Goal: Transaction & Acquisition: Purchase product/service

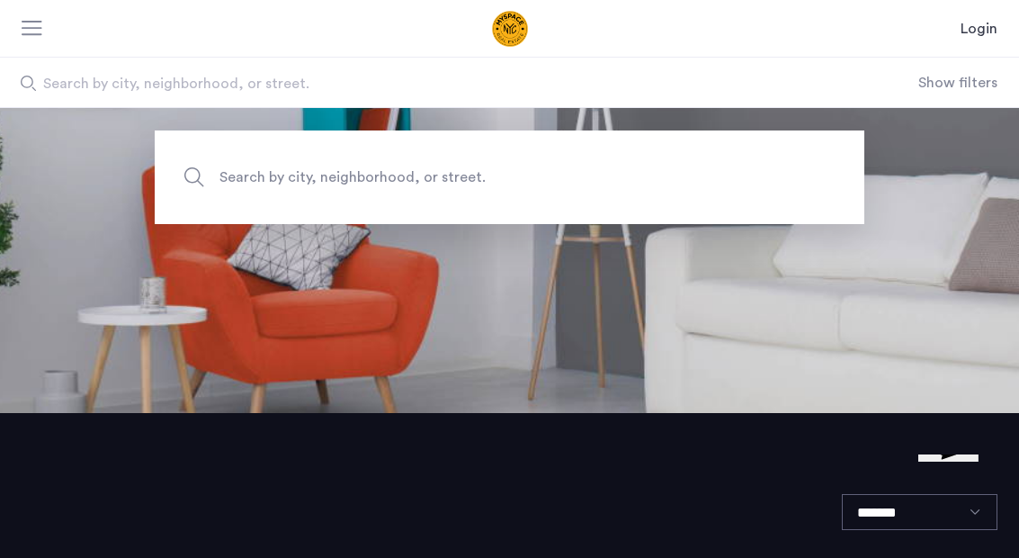
scroll to position [137, 0]
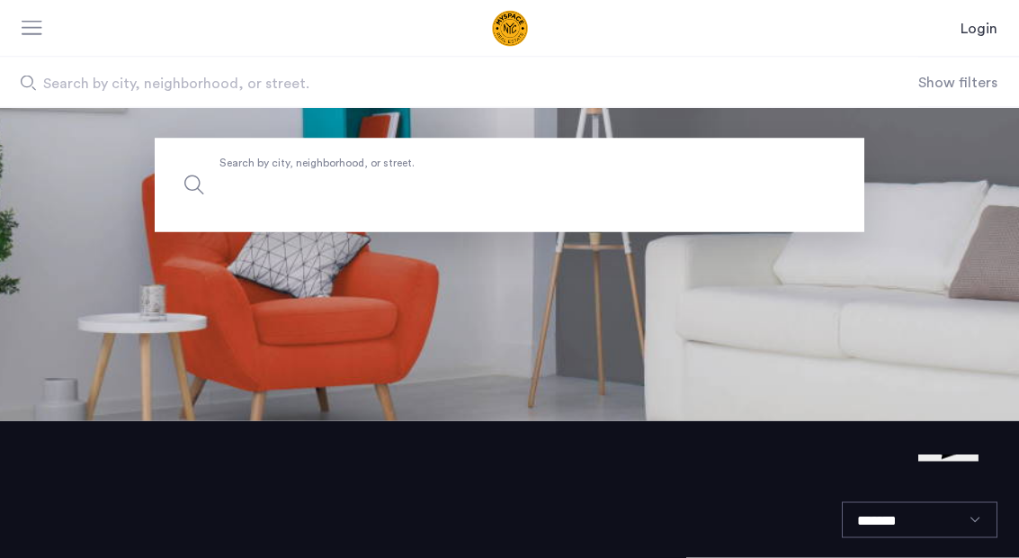
click at [677, 208] on input "Search by city, neighborhood, or street." at bounding box center [510, 186] width 710 height 94
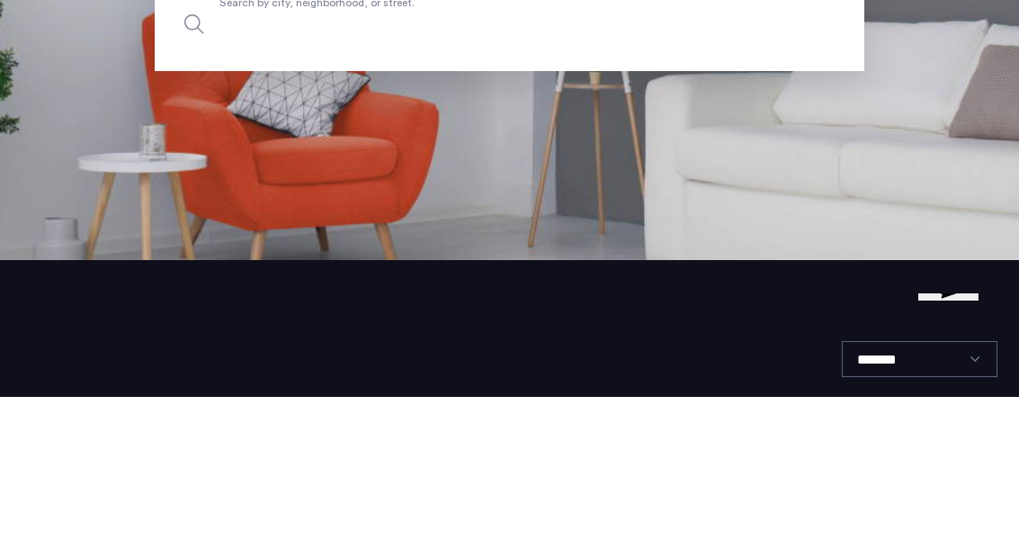
type input "*"
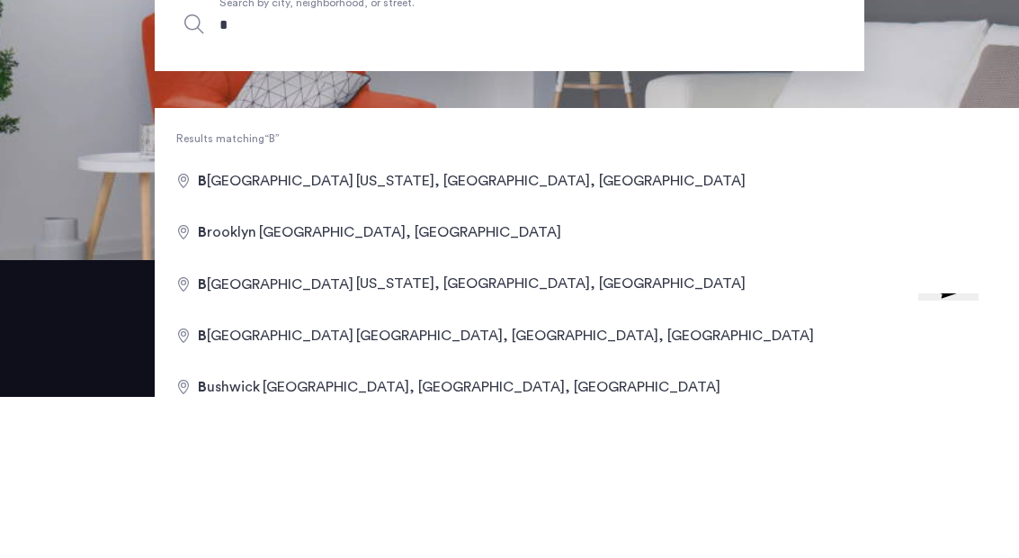
type input "**"
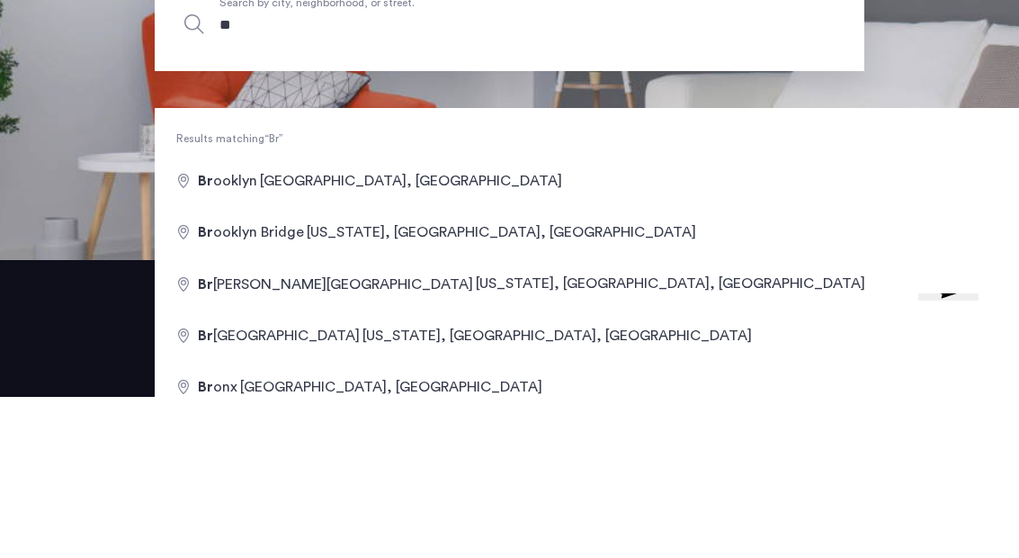
type input "***"
type input "****"
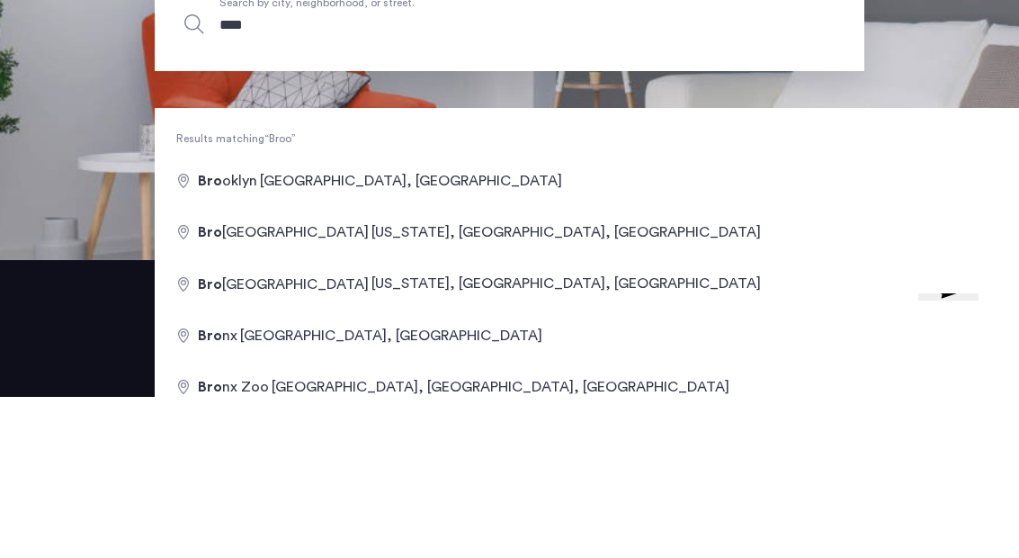
type input "*****"
type input "******"
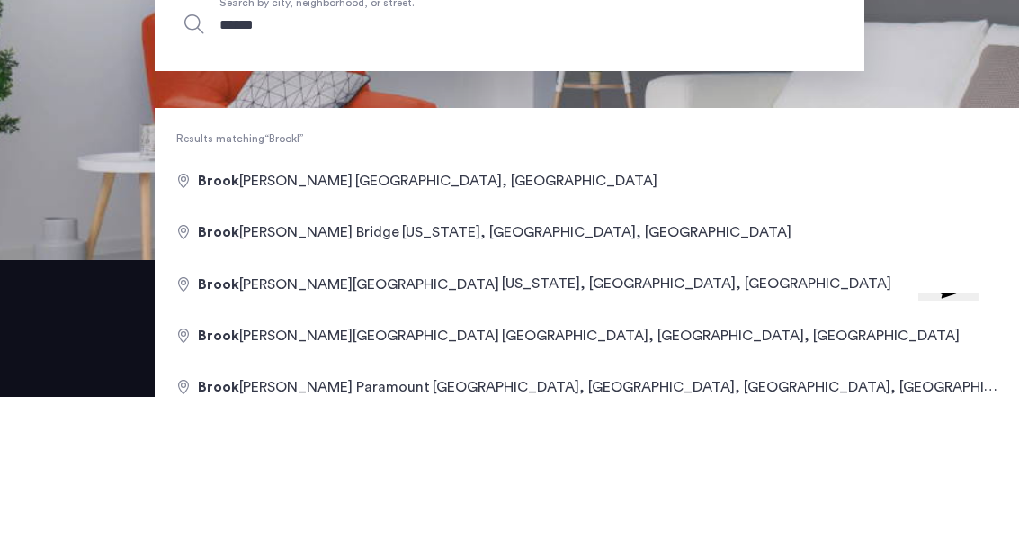
type input "*******"
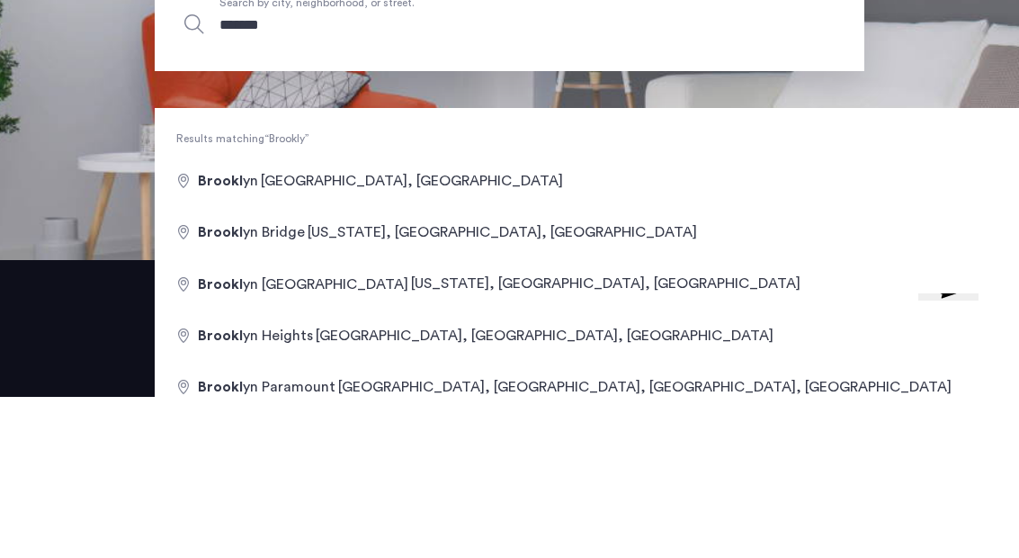
type input "********"
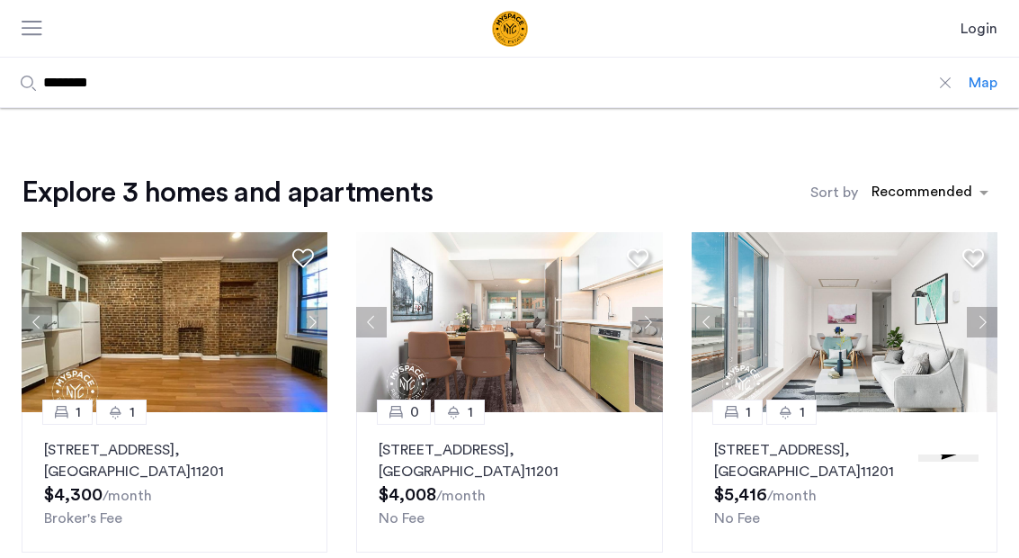
click at [932, 95] on input "********" at bounding box center [484, 82] width 969 height 49
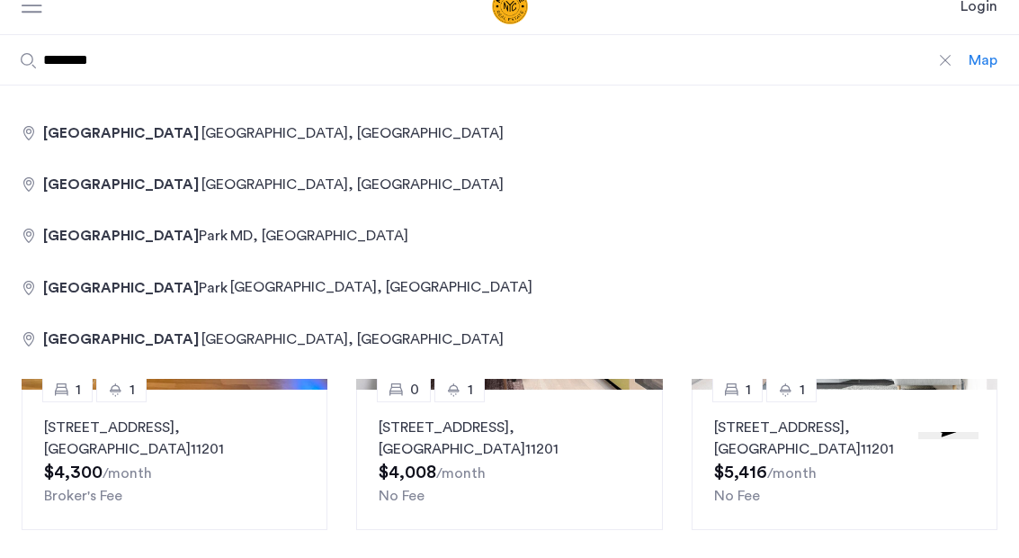
click at [949, 74] on div at bounding box center [946, 83] width 18 height 18
click at [949, 58] on input "********" at bounding box center [484, 82] width 969 height 49
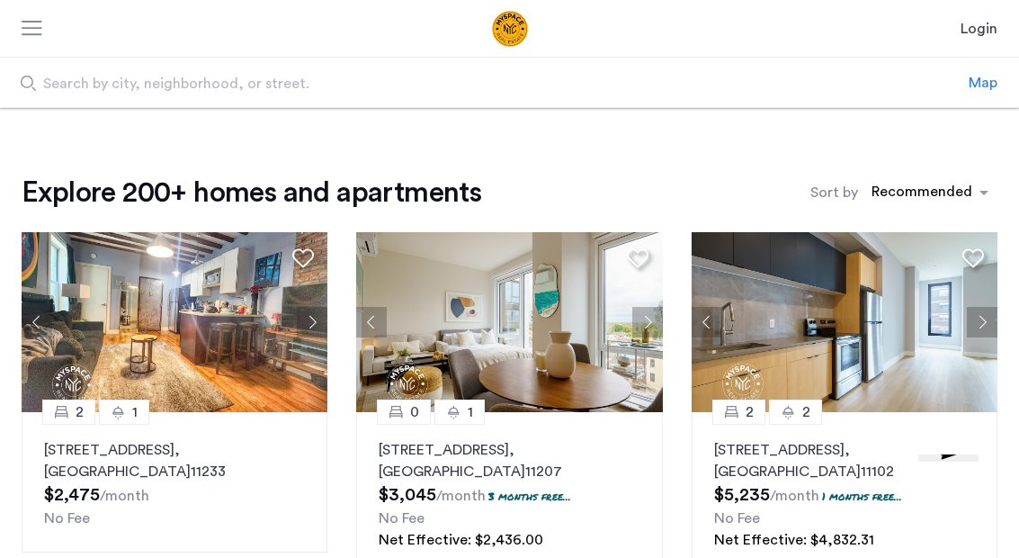
click at [266, 449] on p "1982 Atlantic Avenue, Unit 1F, Brooklyn , NY 11233" at bounding box center [174, 460] width 261 height 43
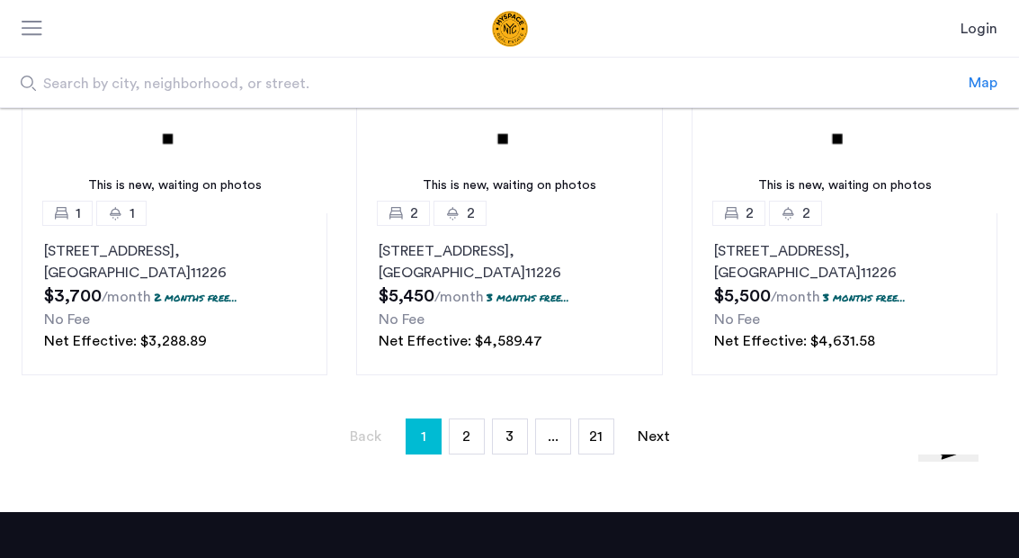
scroll to position [1279, 0]
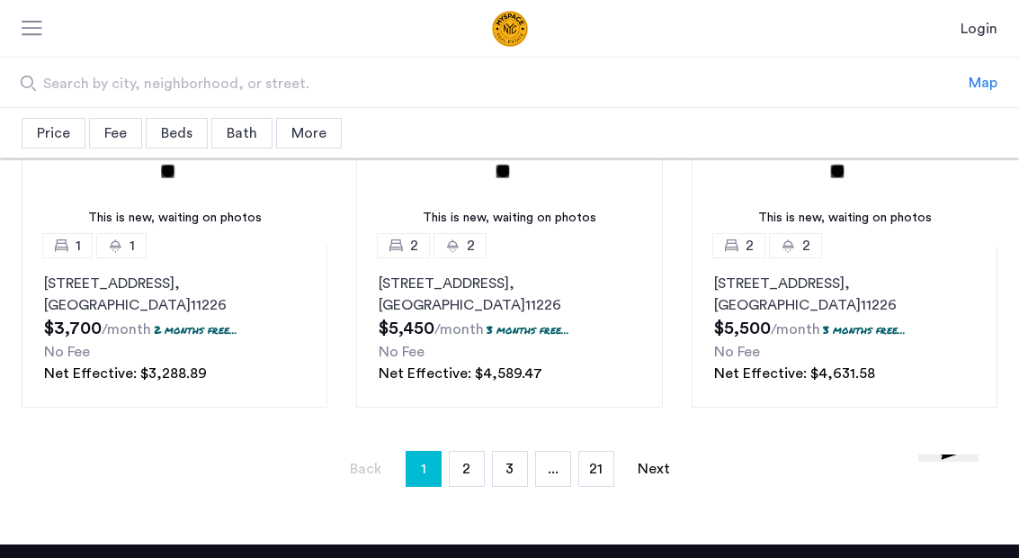
click at [461, 463] on link "page 2" at bounding box center [467, 469] width 34 height 34
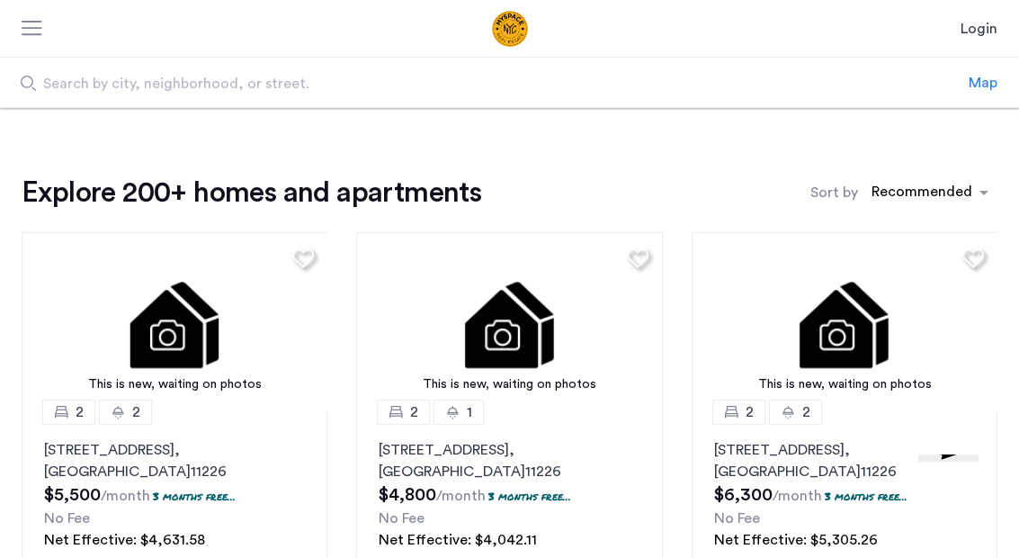
click at [935, 192] on div "sort-apartment" at bounding box center [922, 195] width 106 height 24
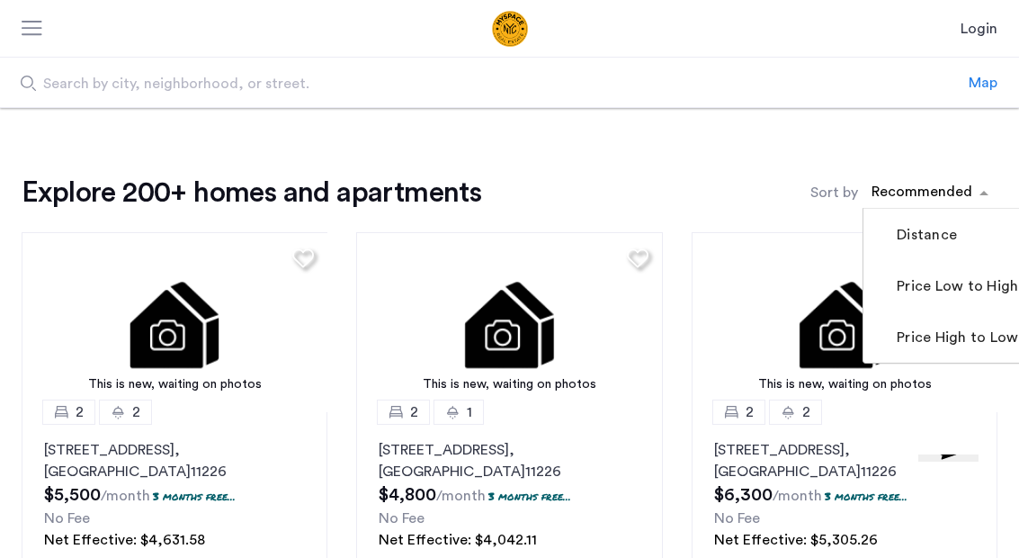
click at [969, 284] on label "Price Low to High" at bounding box center [955, 286] width 125 height 22
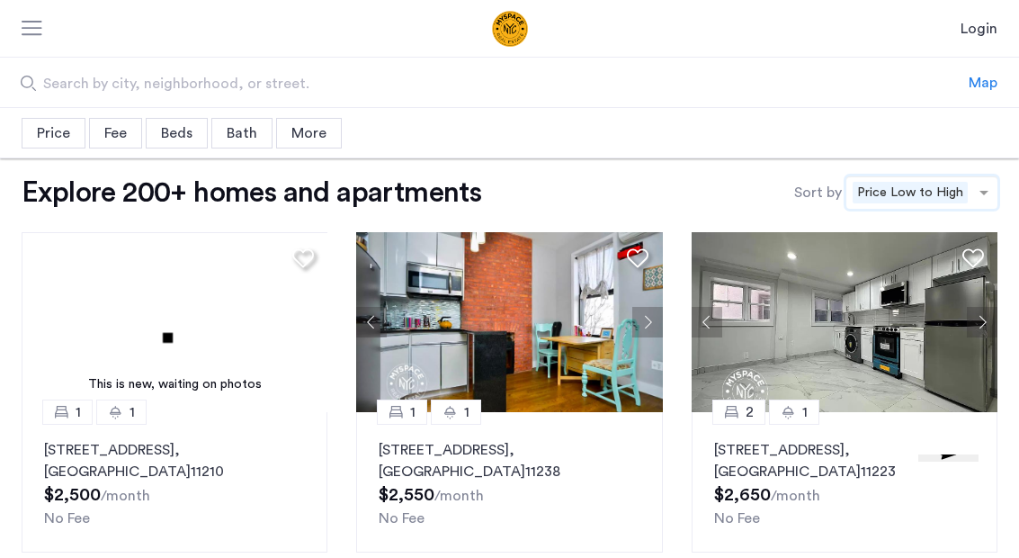
click at [303, 133] on div "More" at bounding box center [309, 133] width 66 height 31
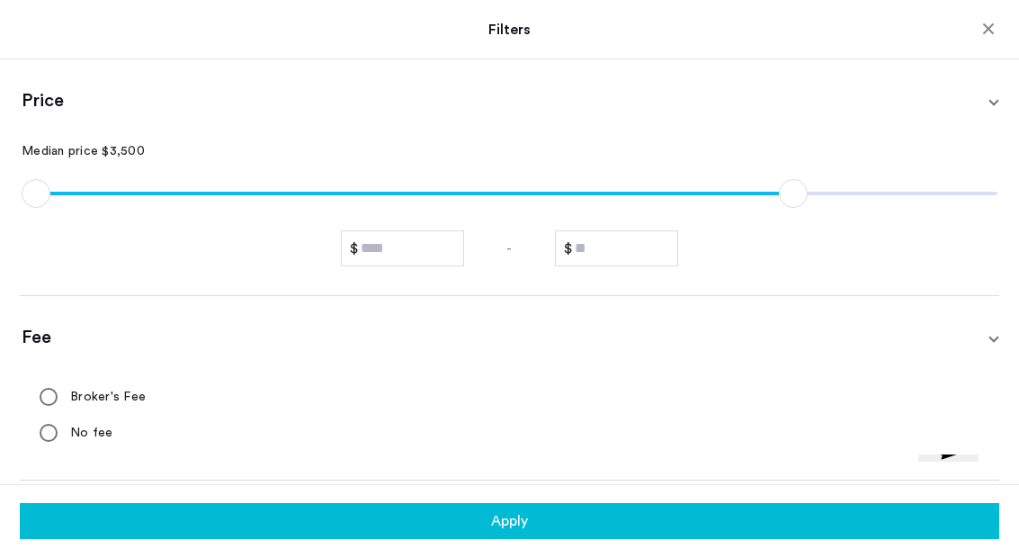
click at [311, 133] on mat-expansion-panel-header "Price" at bounding box center [510, 100] width 980 height 83
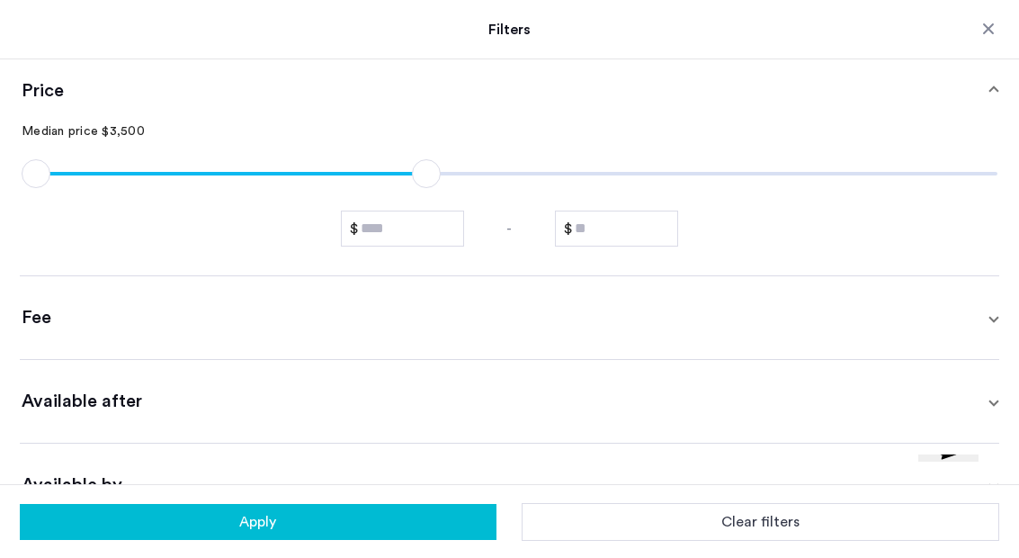
type input "****"
click at [830, 326] on span "Fee" at bounding box center [506, 317] width 969 height 25
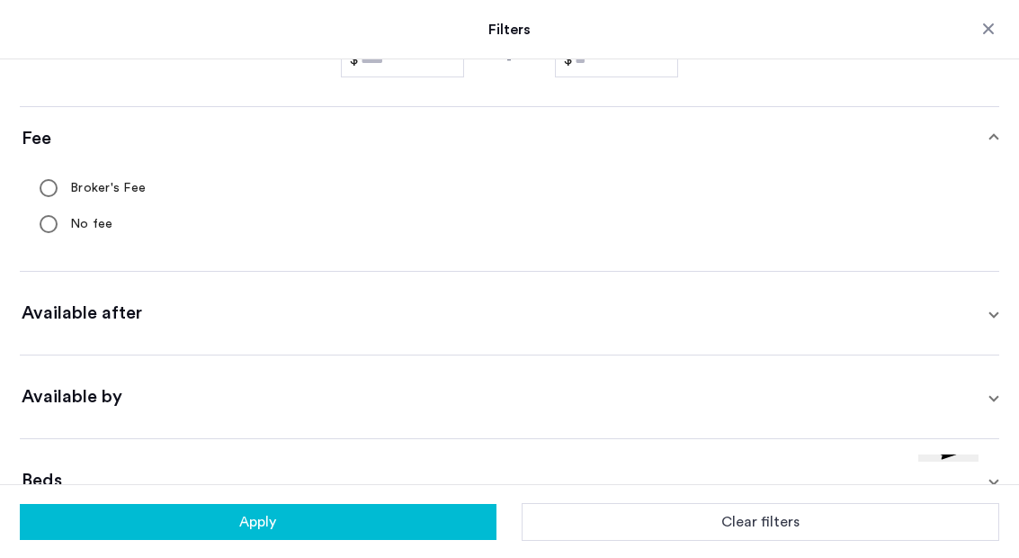
scroll to position [208, 0]
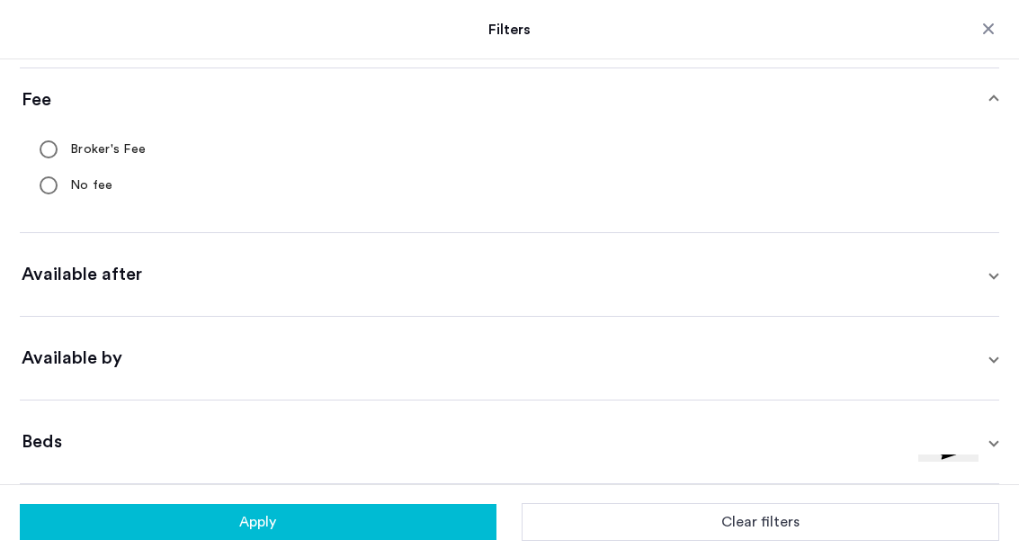
click at [920, 355] on span "Available by" at bounding box center [506, 358] width 969 height 25
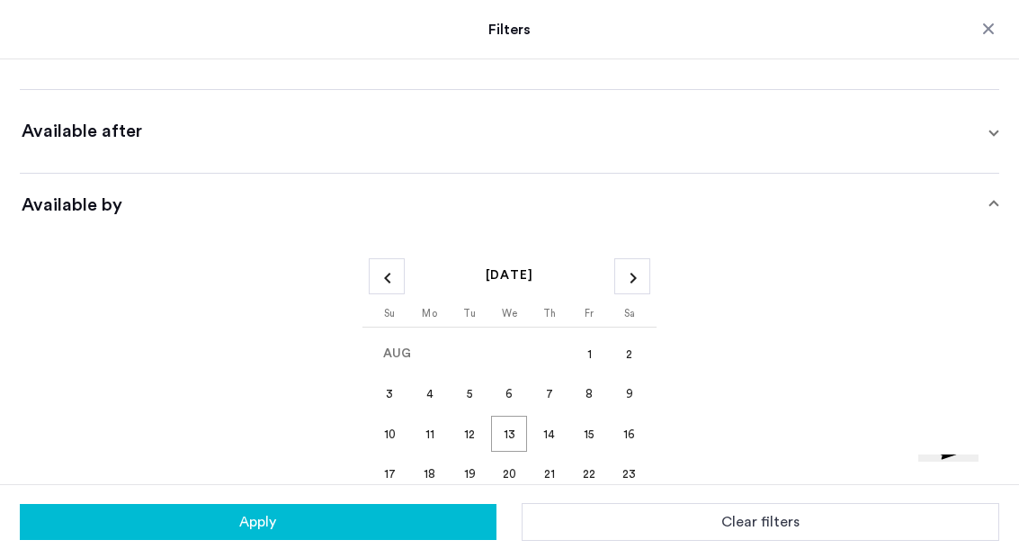
scroll to position [352, 0]
click at [626, 281] on span "Next month" at bounding box center [632, 275] width 34 height 34
click at [435, 390] on span "1" at bounding box center [430, 393] width 36 height 36
click at [393, 538] on button "Apply" at bounding box center [258, 522] width 477 height 36
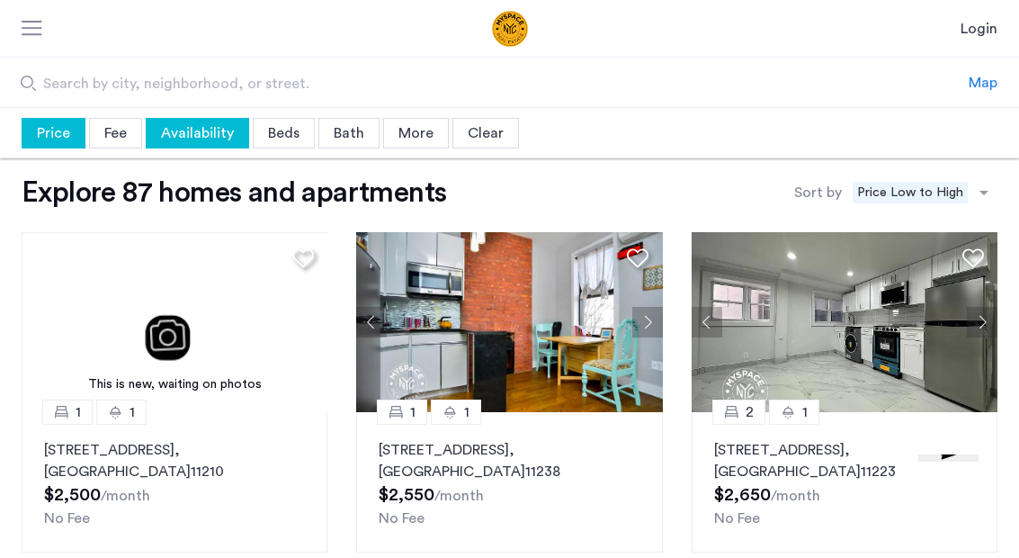
click at [420, 130] on div "More" at bounding box center [416, 133] width 66 height 31
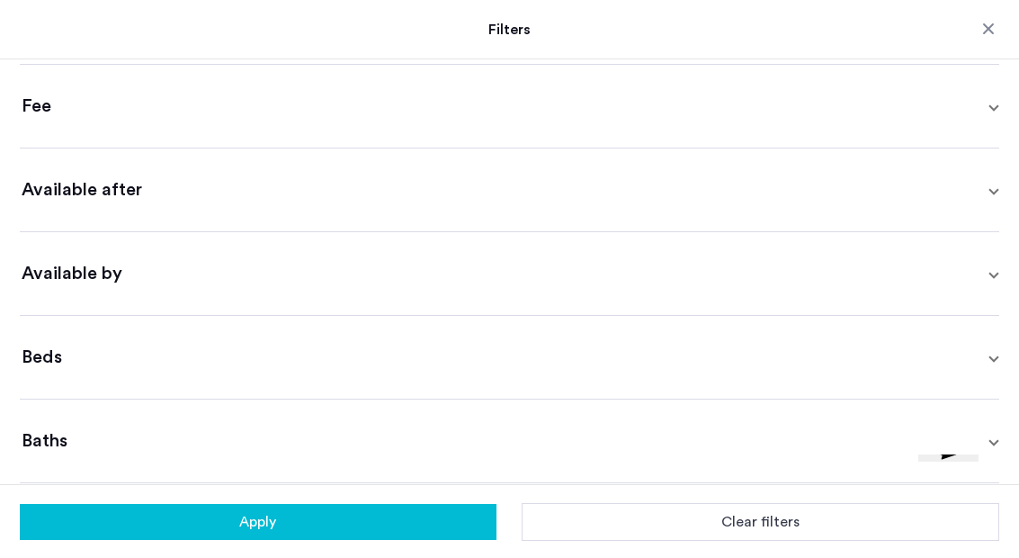
scroll to position [117, 0]
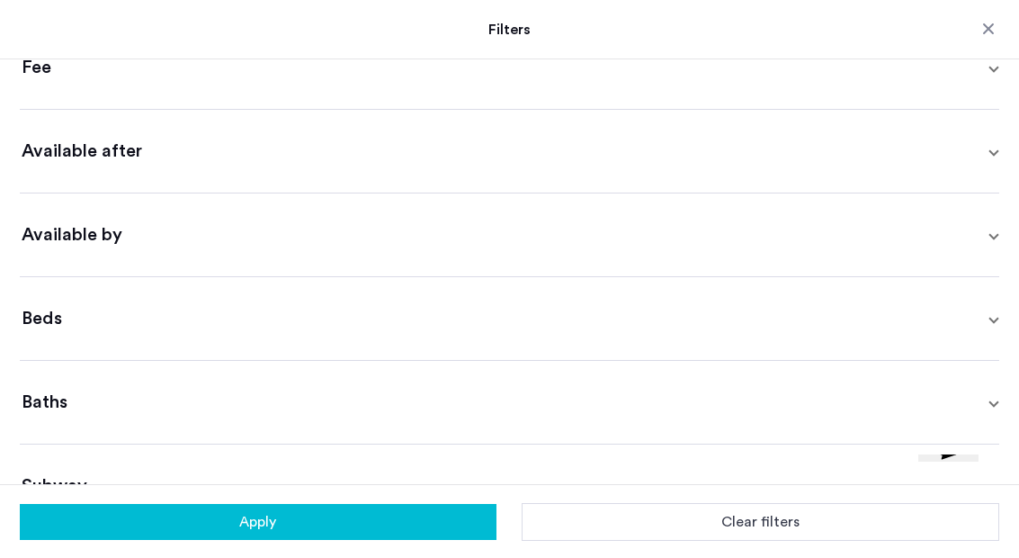
click at [976, 322] on span "Beds" at bounding box center [506, 318] width 969 height 25
click at [238, 356] on p "2" at bounding box center [233, 357] width 35 height 33
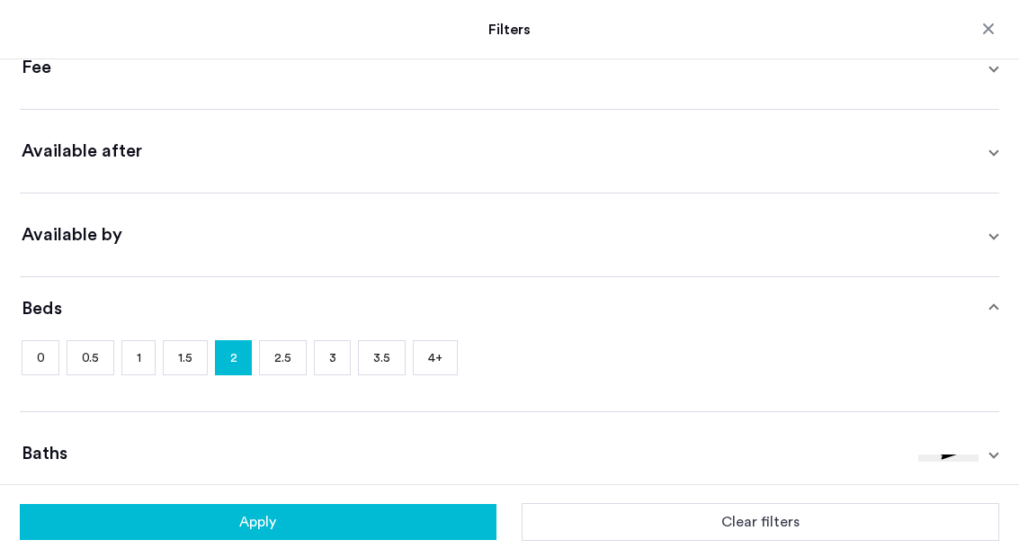
click at [406, 525] on button "Apply" at bounding box center [258, 522] width 477 height 36
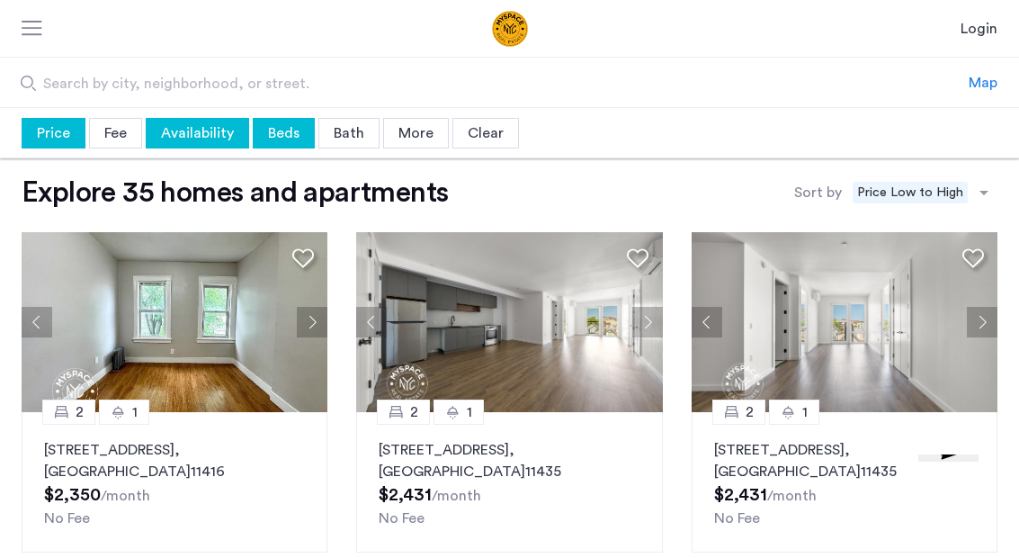
click at [977, 82] on div "Map" at bounding box center [983, 83] width 29 height 22
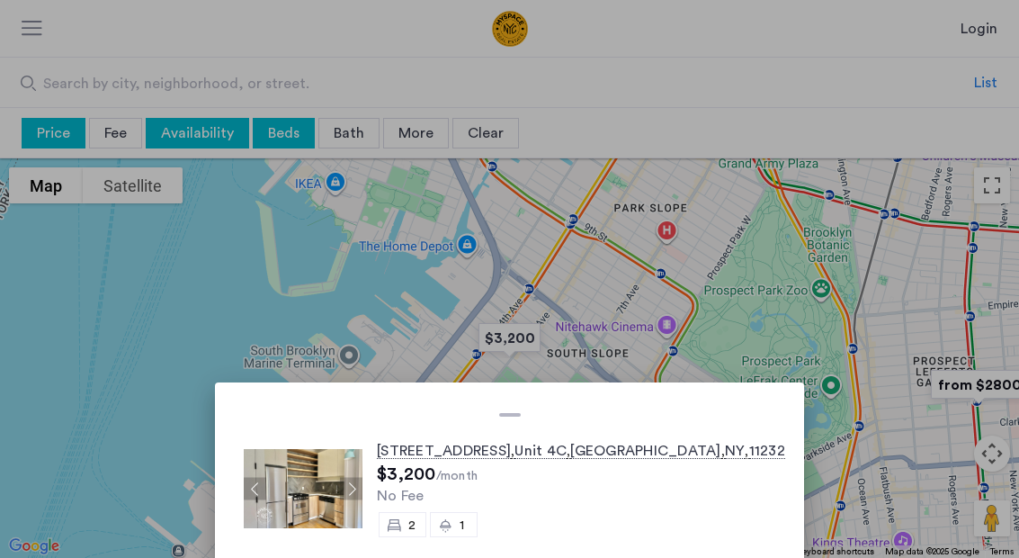
click at [725, 453] on span "NY" at bounding box center [735, 451] width 21 height 15
click at [718, 317] on div at bounding box center [509, 279] width 1019 height 558
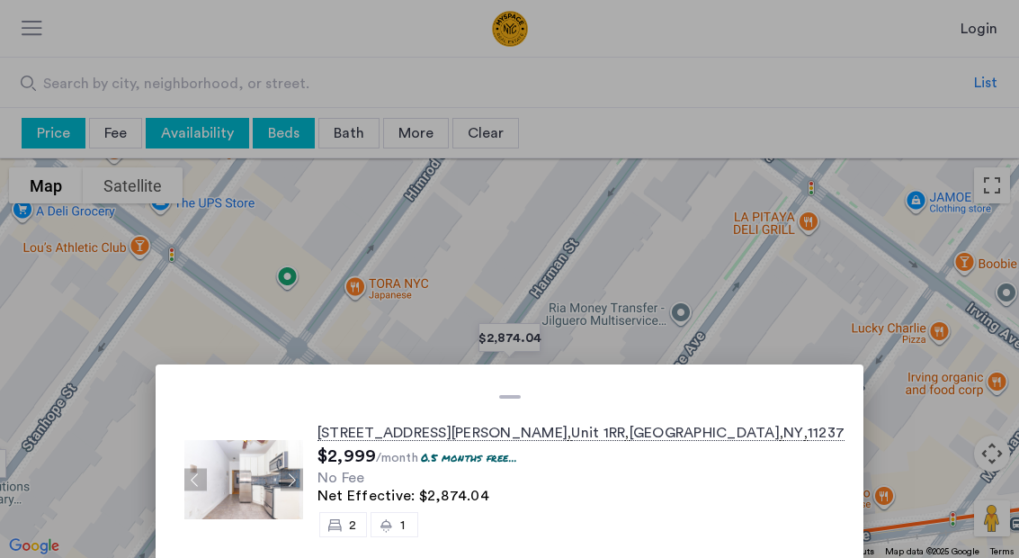
click at [822, 295] on div at bounding box center [509, 279] width 1019 height 558
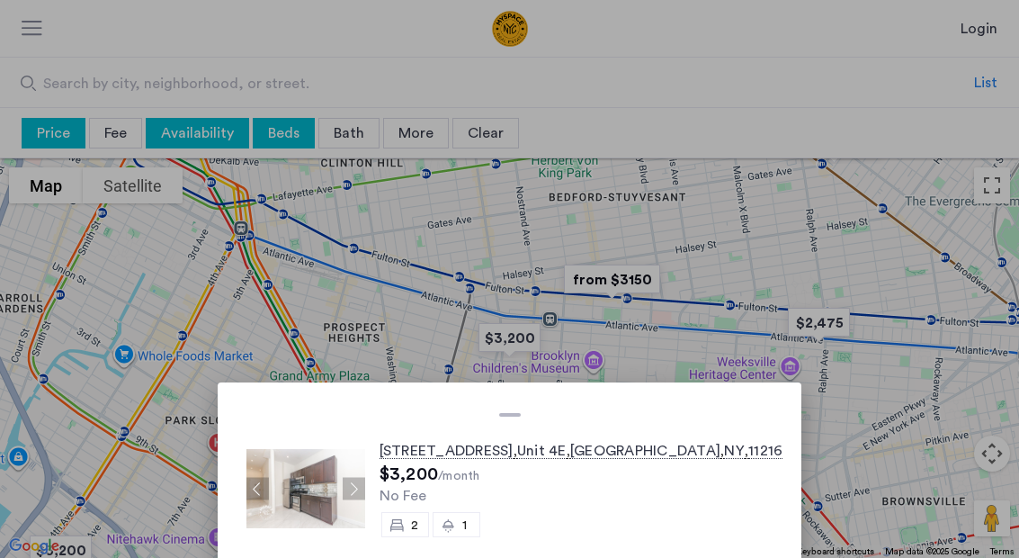
click at [801, 314] on div at bounding box center [509, 279] width 1019 height 558
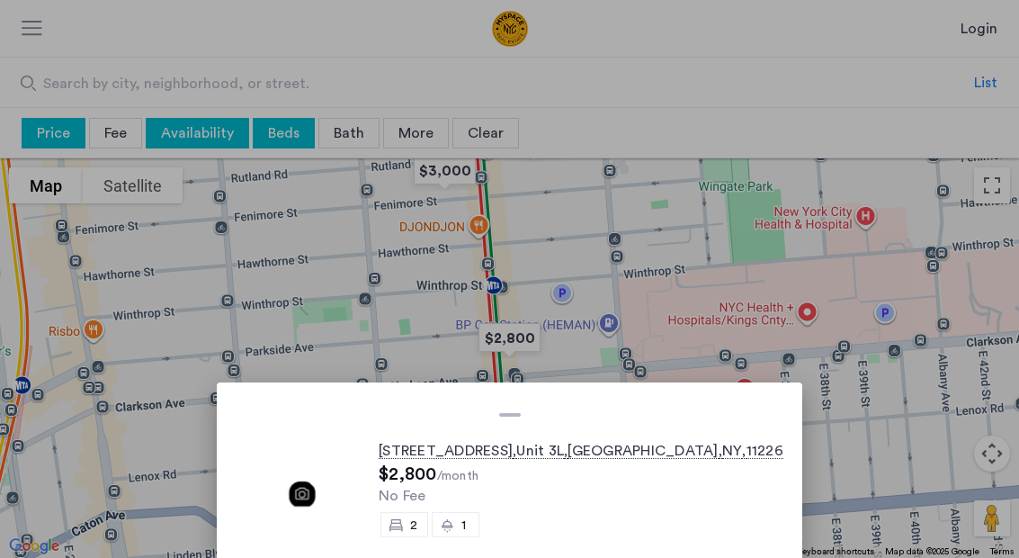
click at [723, 449] on span "NY" at bounding box center [733, 451] width 21 height 15
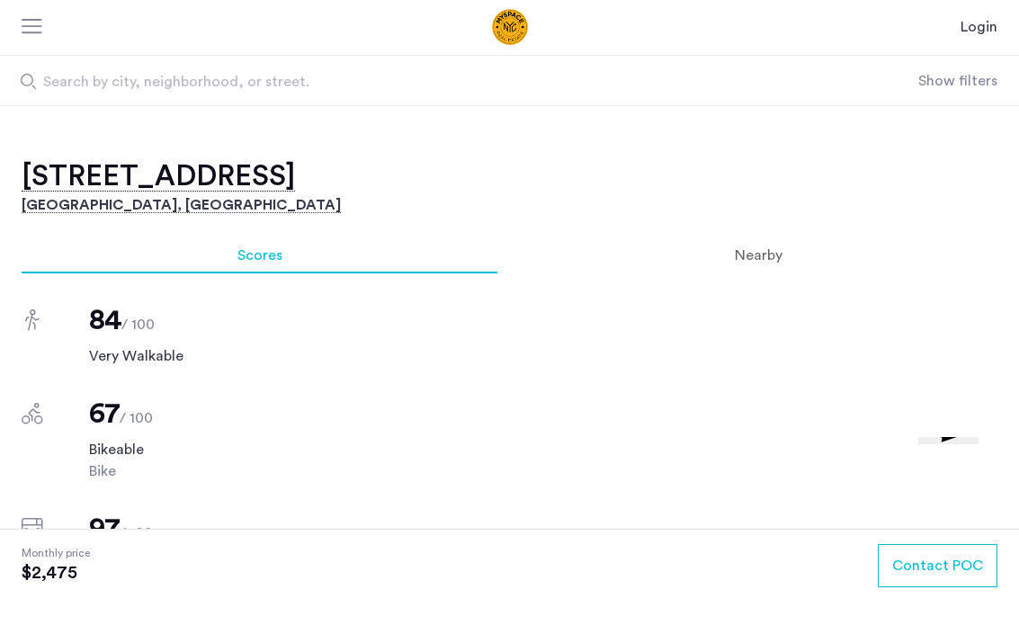
scroll to position [916, 0]
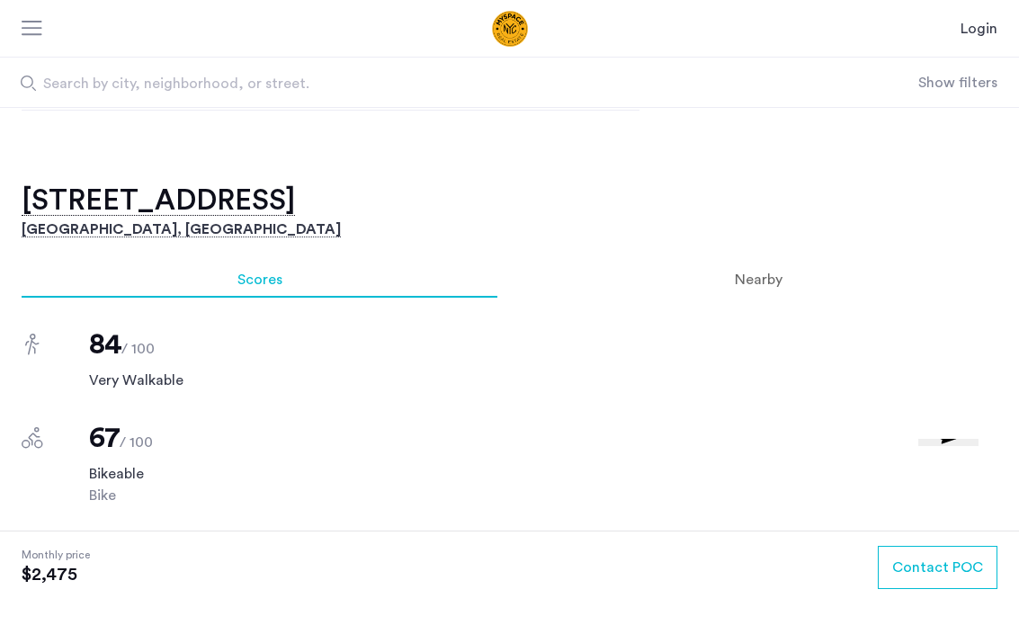
click at [784, 281] on div "Nearby" at bounding box center [758, 280] width 479 height 36
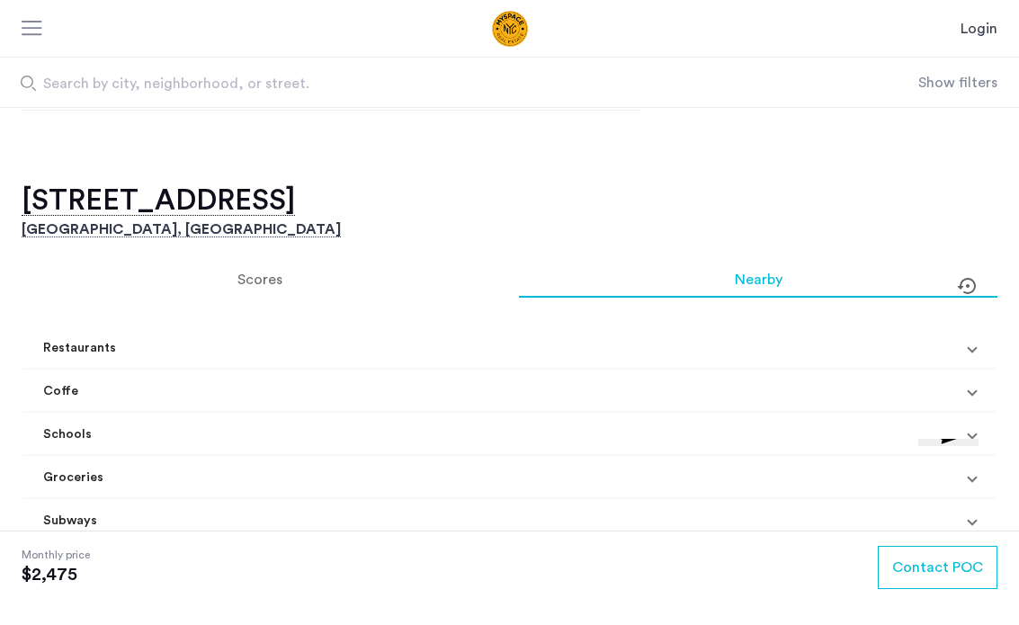
click at [310, 290] on div "Scores" at bounding box center [260, 280] width 476 height 36
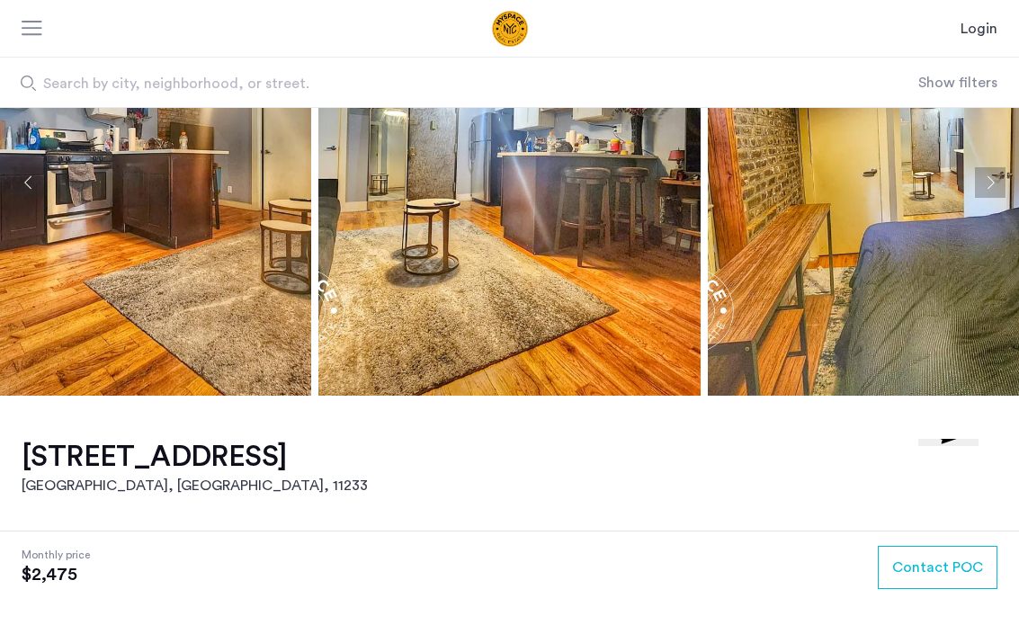
scroll to position [0, 0]
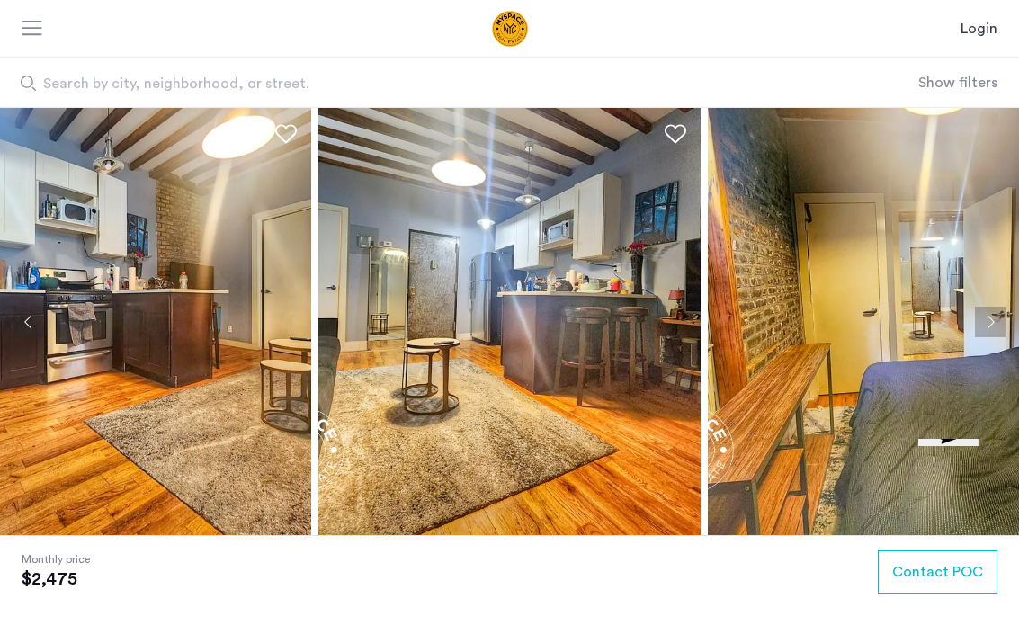
click at [957, 322] on img at bounding box center [899, 321] width 382 height 427
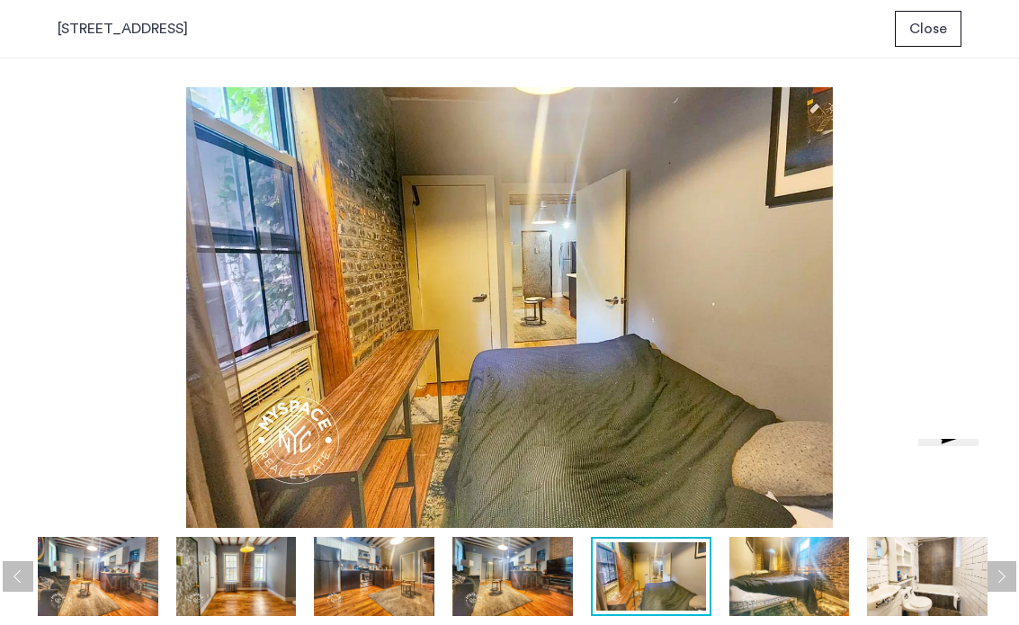
click at [984, 321] on img at bounding box center [510, 307] width 962 height 441
click at [929, 29] on span "Close" at bounding box center [929, 29] width 38 height 22
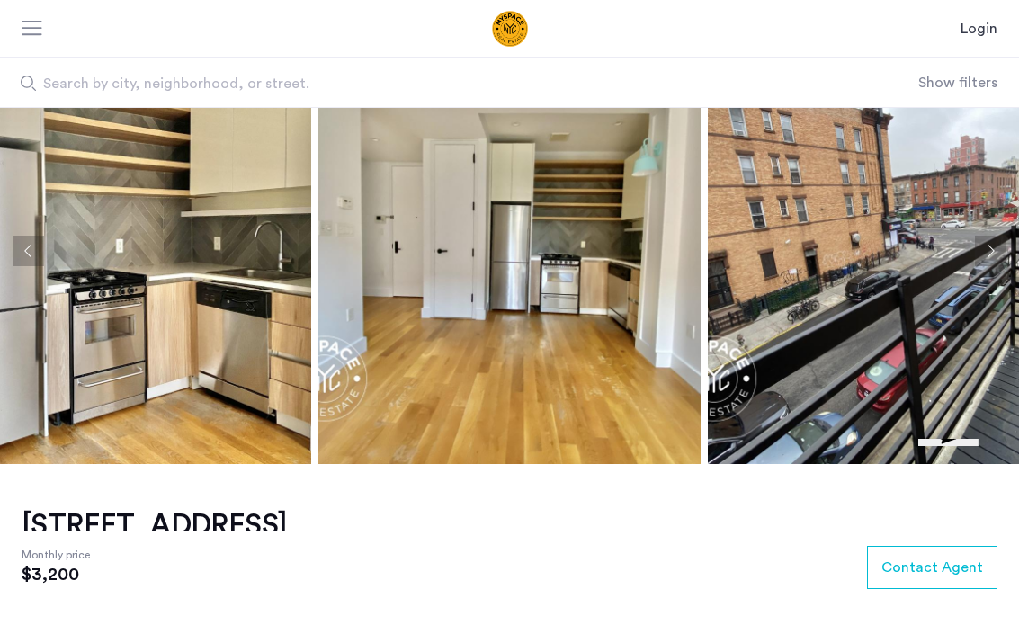
scroll to position [68, 0]
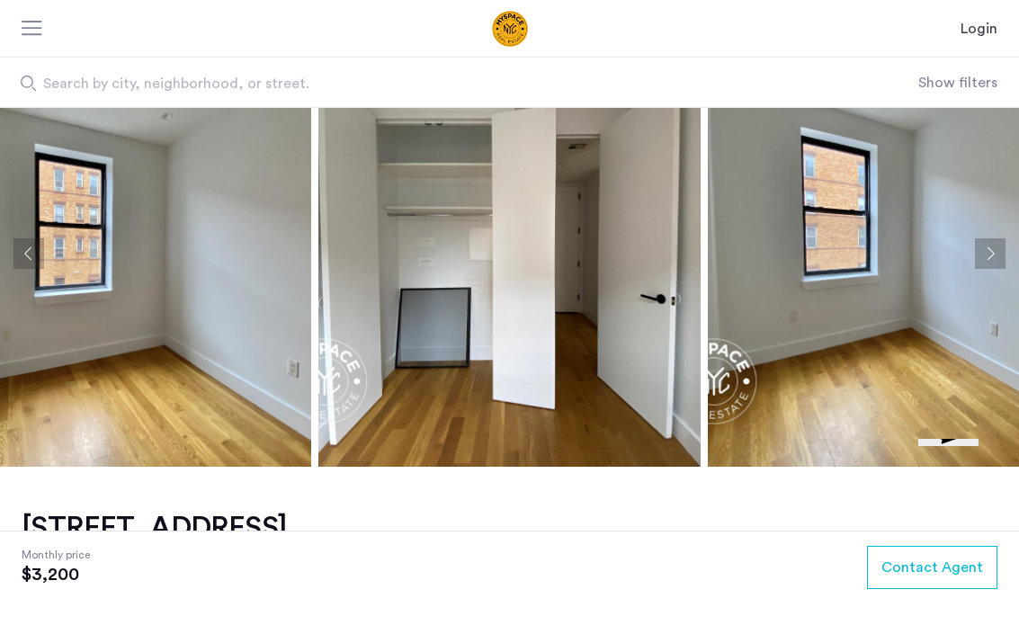
click at [1003, 248] on button "Next apartment" at bounding box center [990, 253] width 31 height 31
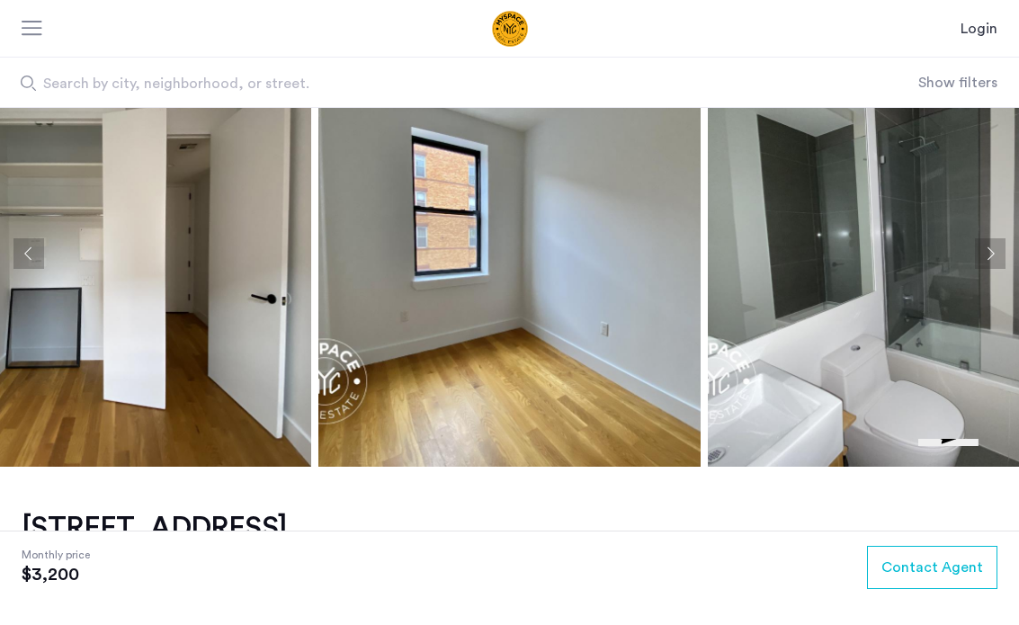
click at [1018, 249] on img at bounding box center [899, 253] width 382 height 427
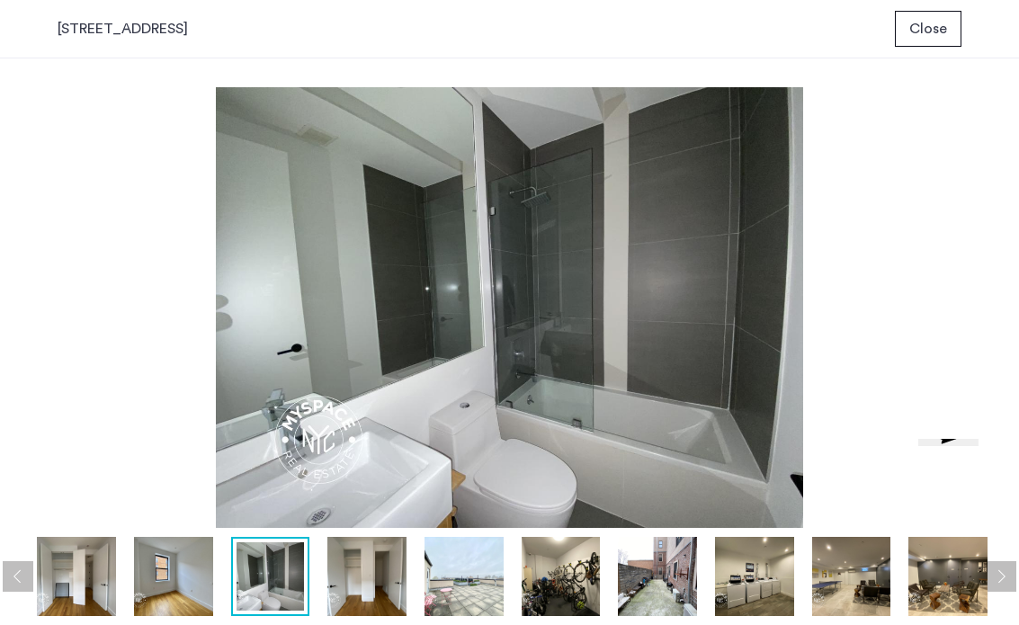
scroll to position [0, 0]
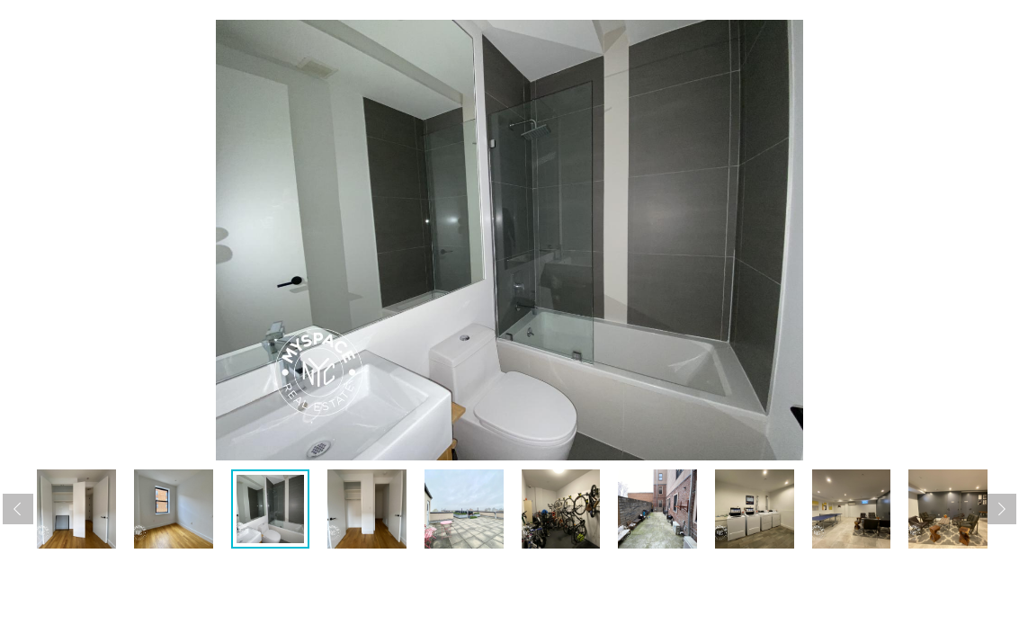
click at [448, 537] on img at bounding box center [464, 576] width 79 height 79
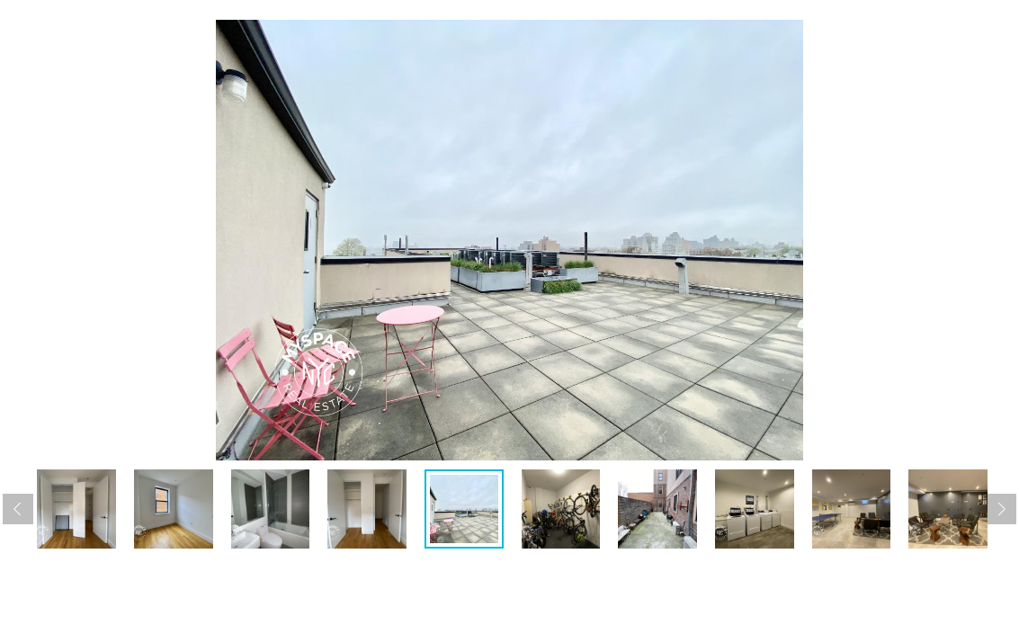
click at [369, 537] on img at bounding box center [367, 576] width 79 height 79
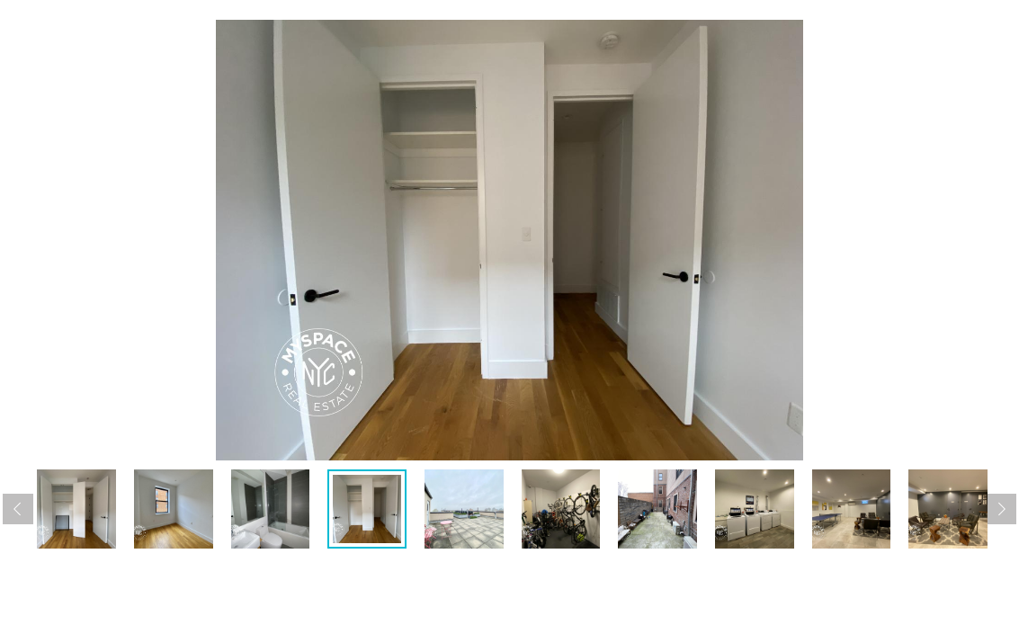
click at [271, 537] on img at bounding box center [270, 576] width 79 height 79
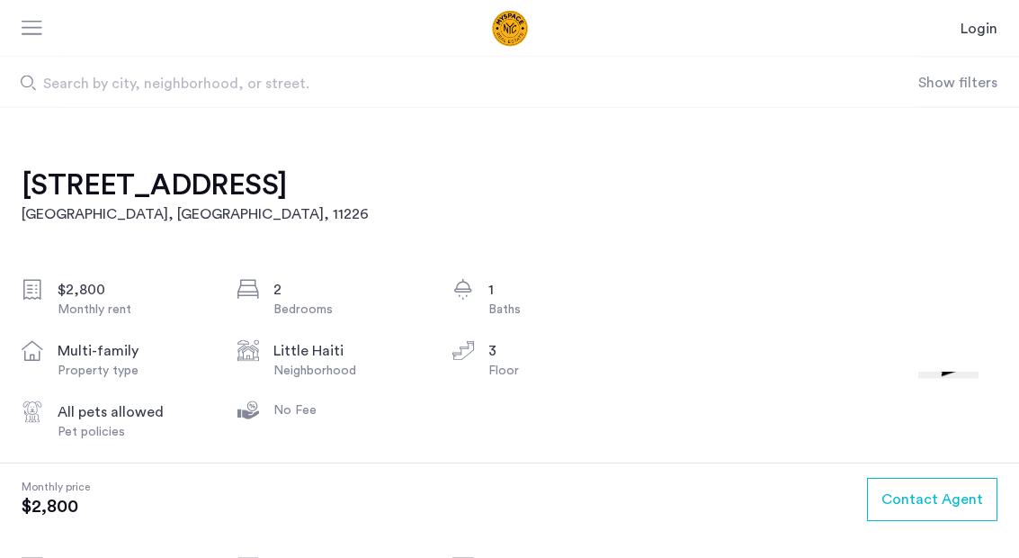
scroll to position [412, 0]
